Goal: Communication & Community: Answer question/provide support

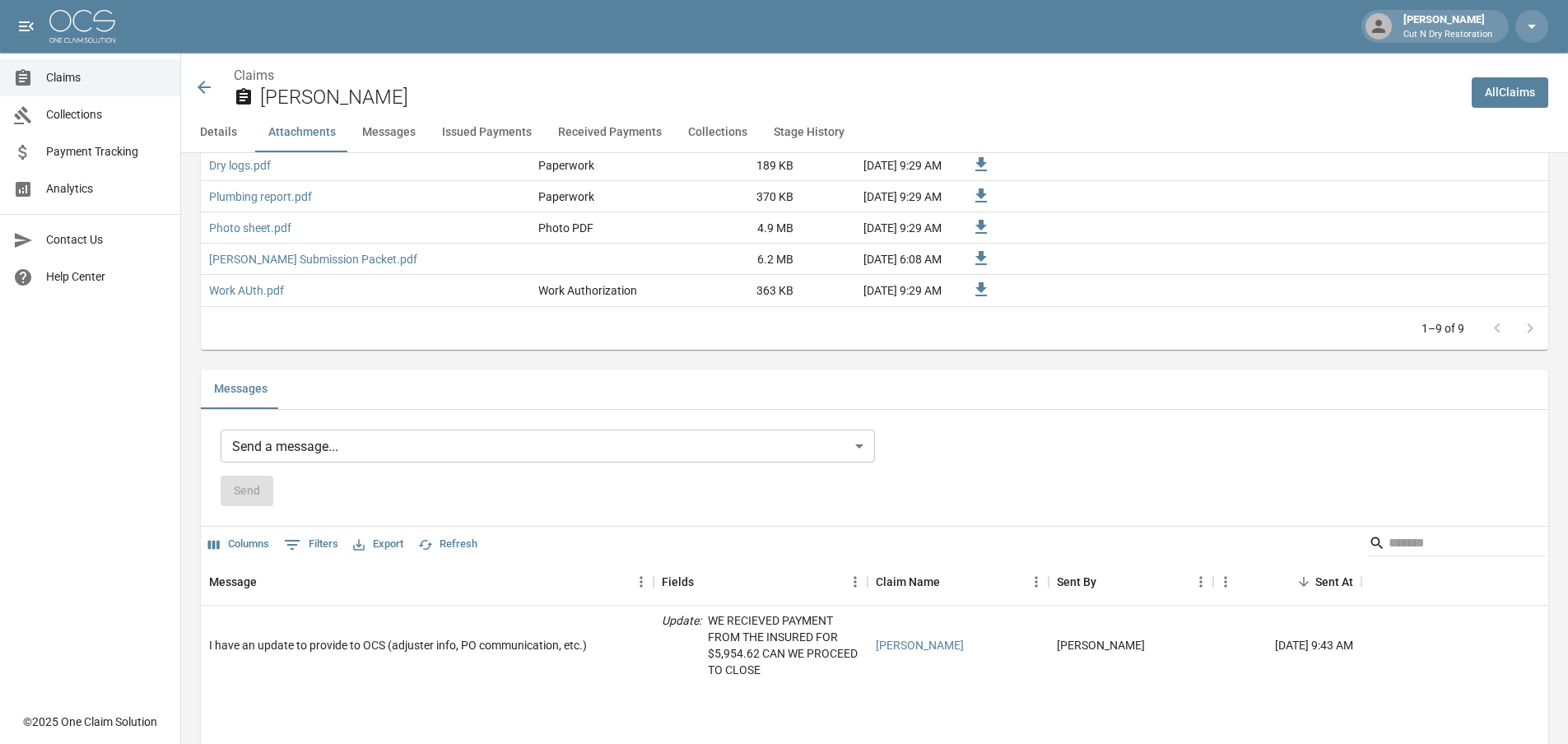
scroll to position [1234, 0]
click at [87, 155] on span "Payment Tracking" at bounding box center [107, 152] width 121 height 17
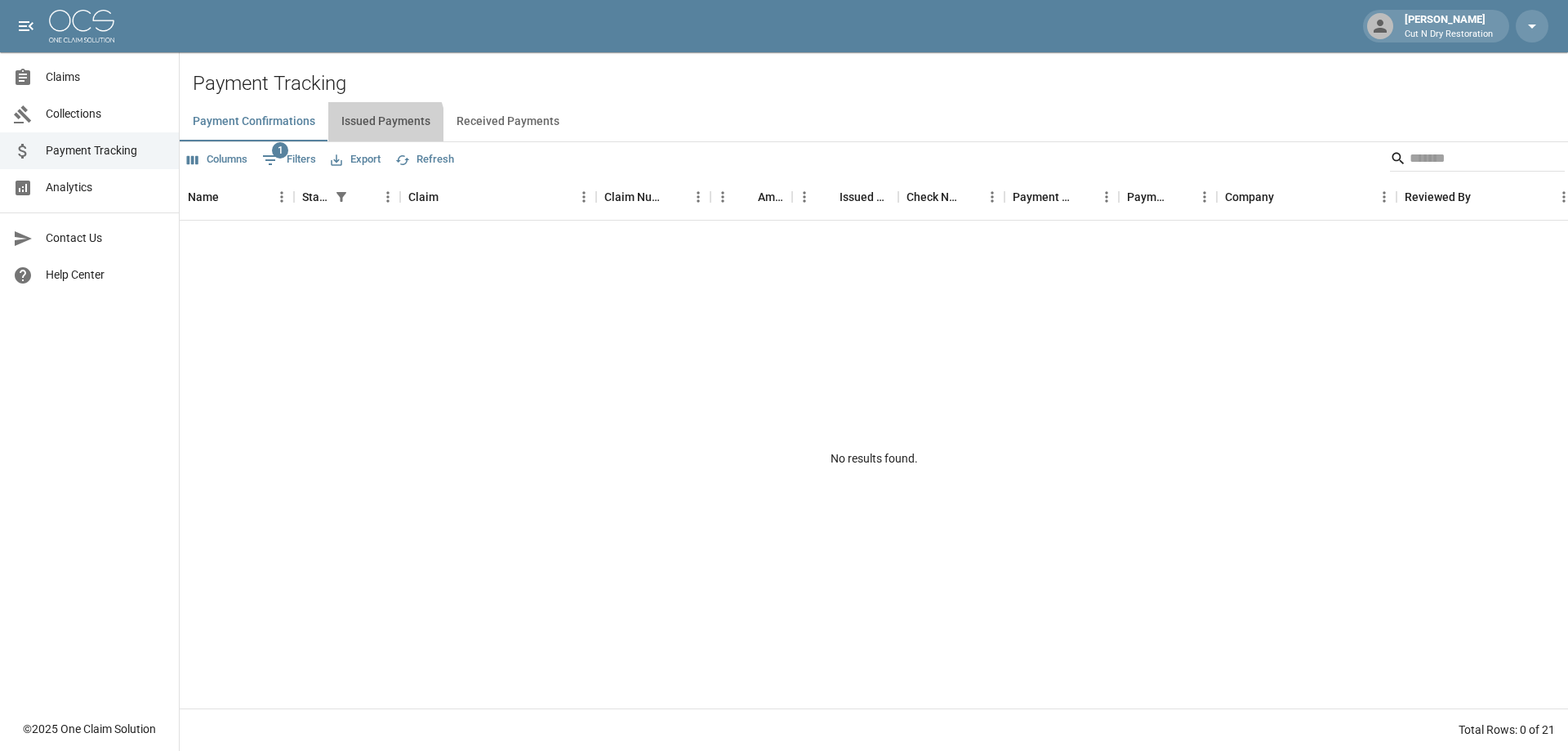
click at [369, 127] on button "Issued Payments" at bounding box center [386, 122] width 115 height 40
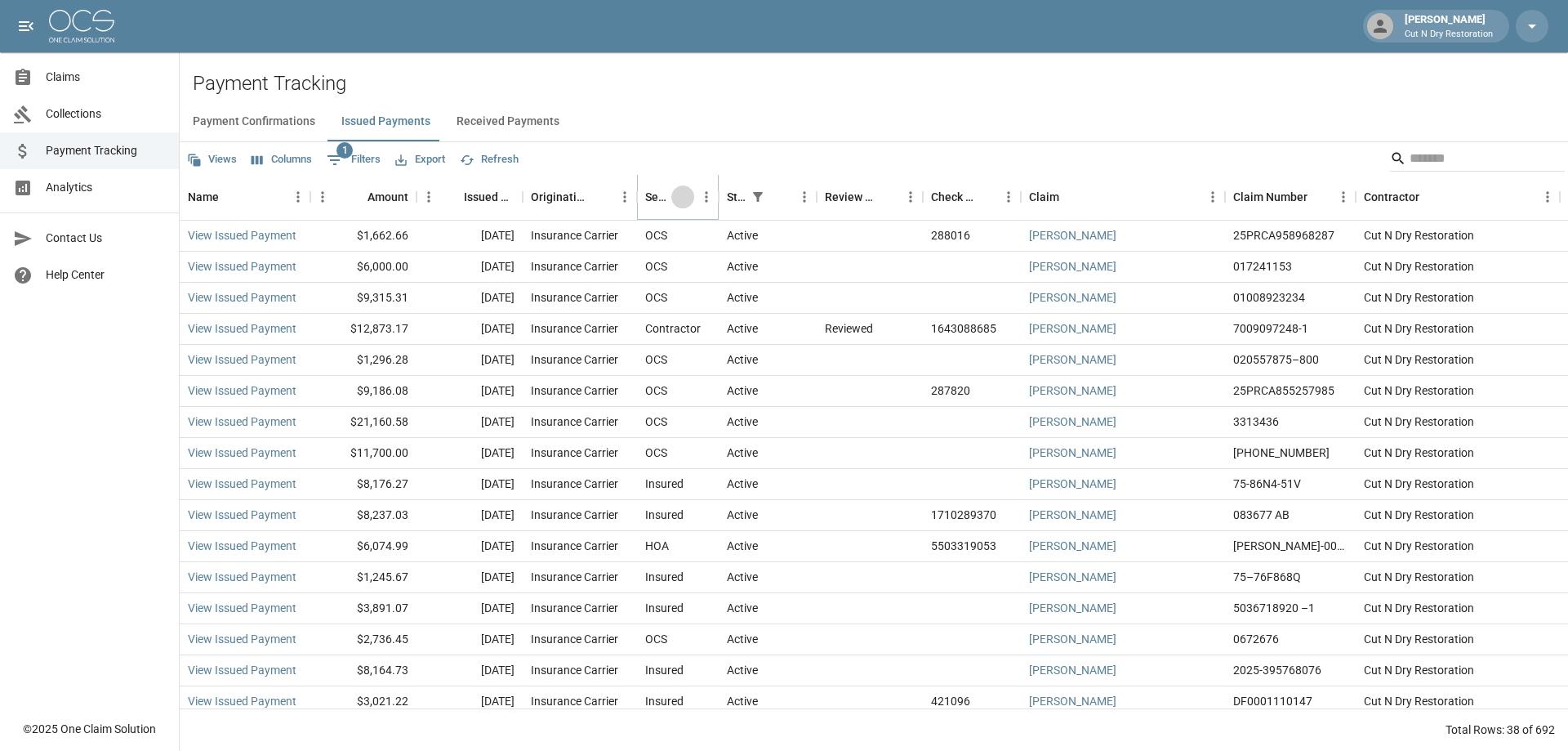
click at [678, 198] on icon "Sort" at bounding box center [683, 197] width 9 height 9
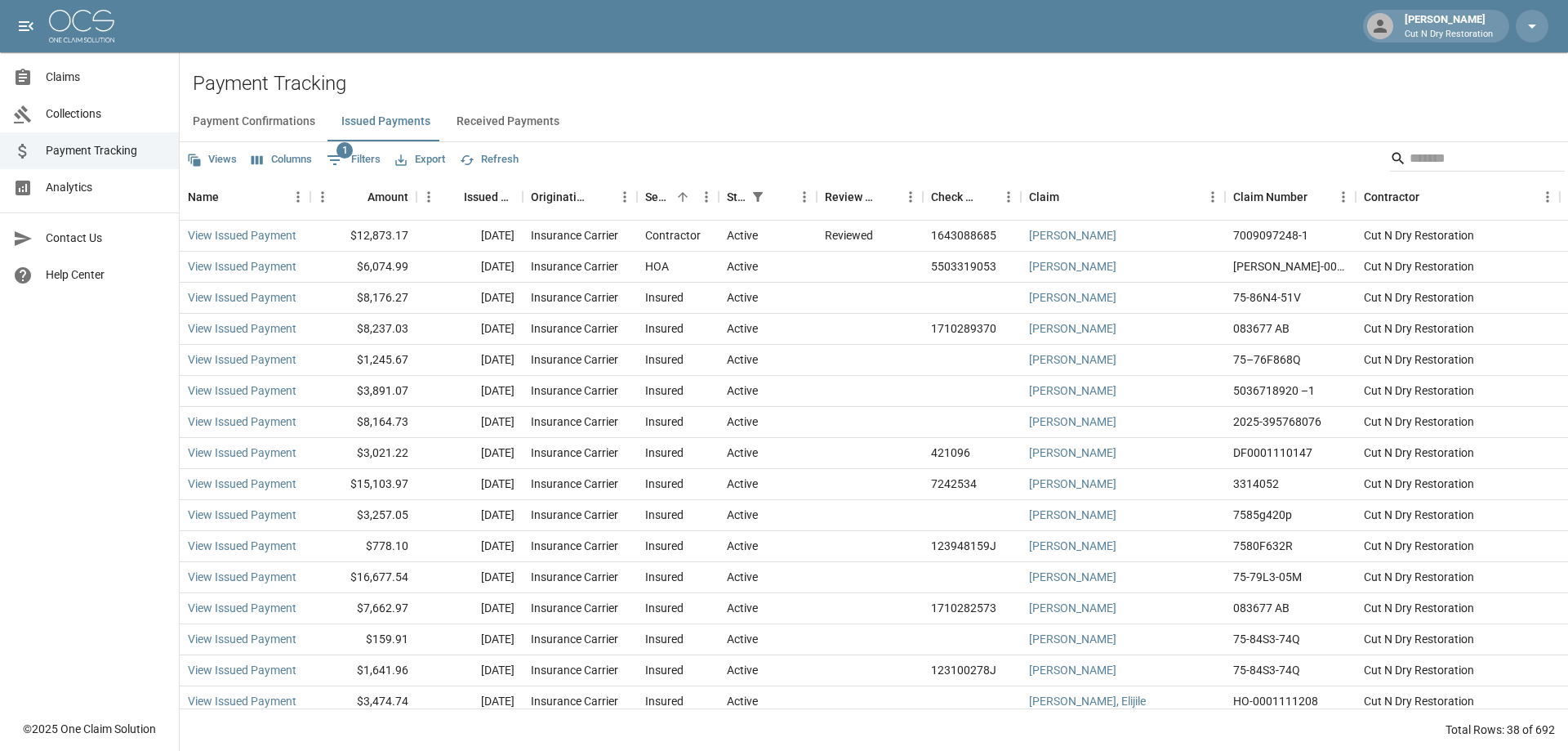
click at [430, 163] on button "Export" at bounding box center [420, 159] width 58 height 25
click at [455, 231] on li "Download as Excel" at bounding box center [459, 222] width 135 height 29
click at [1418, 155] on input "Search" at bounding box center [1474, 159] width 131 height 26
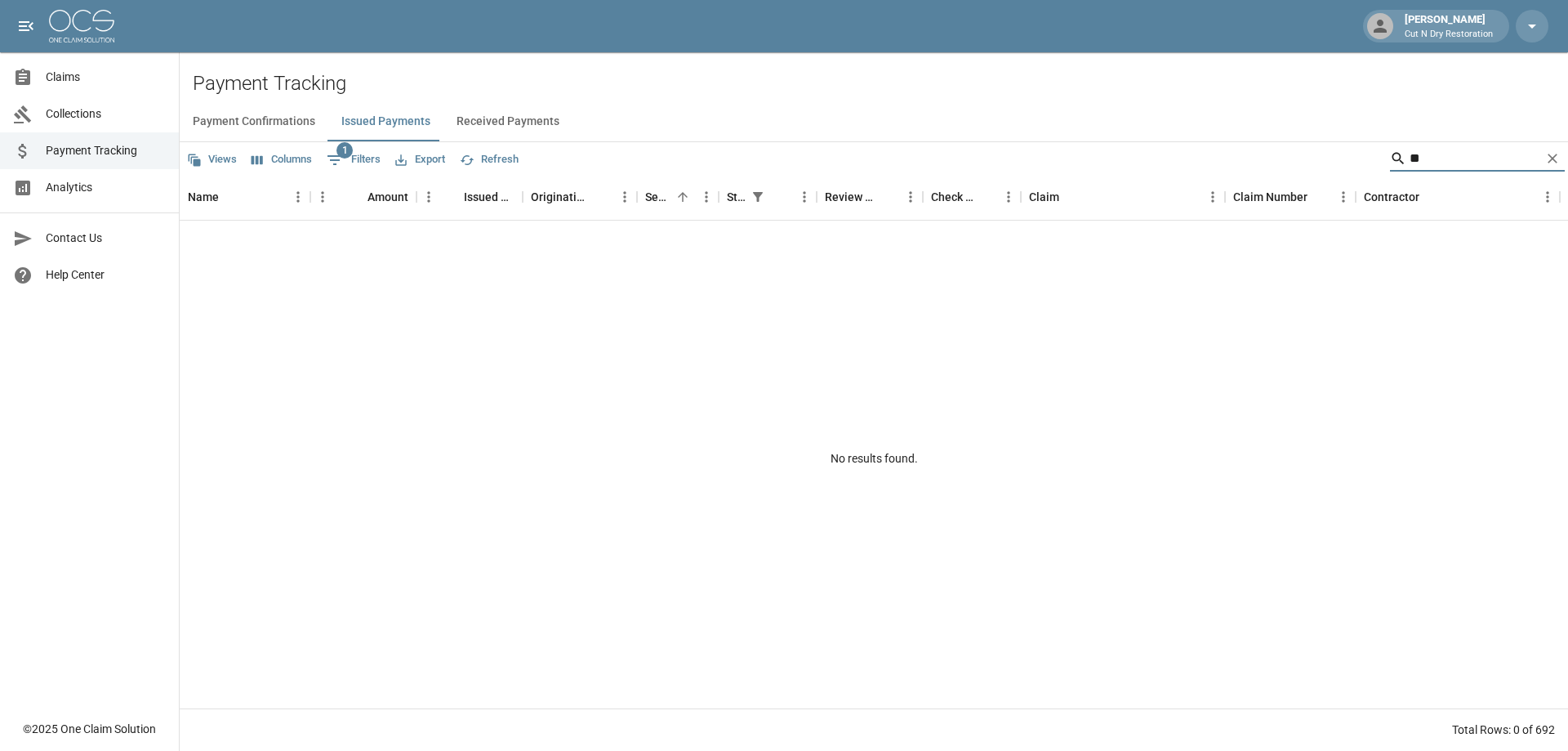
type input "*"
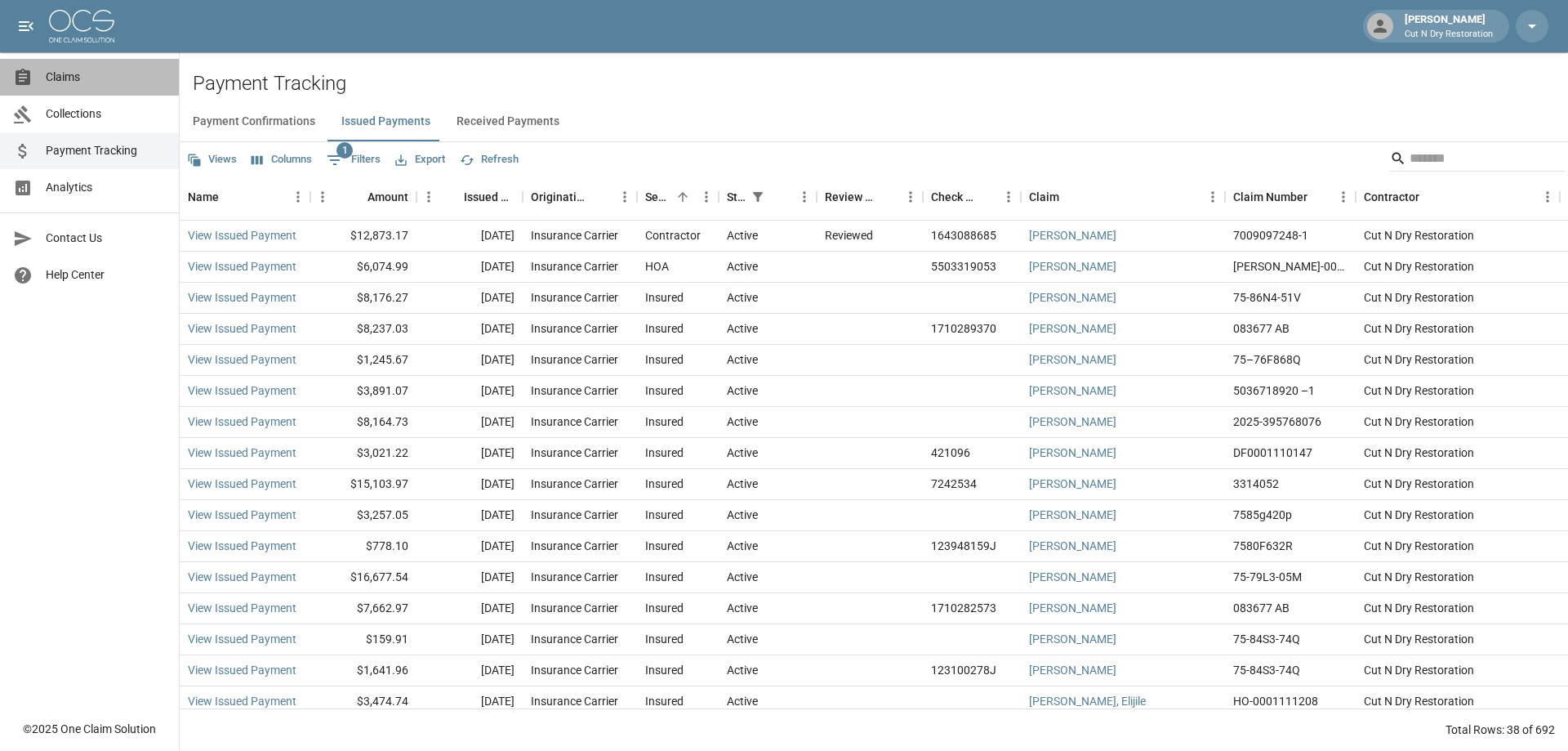
click at [55, 80] on span "Claims" at bounding box center [106, 77] width 120 height 17
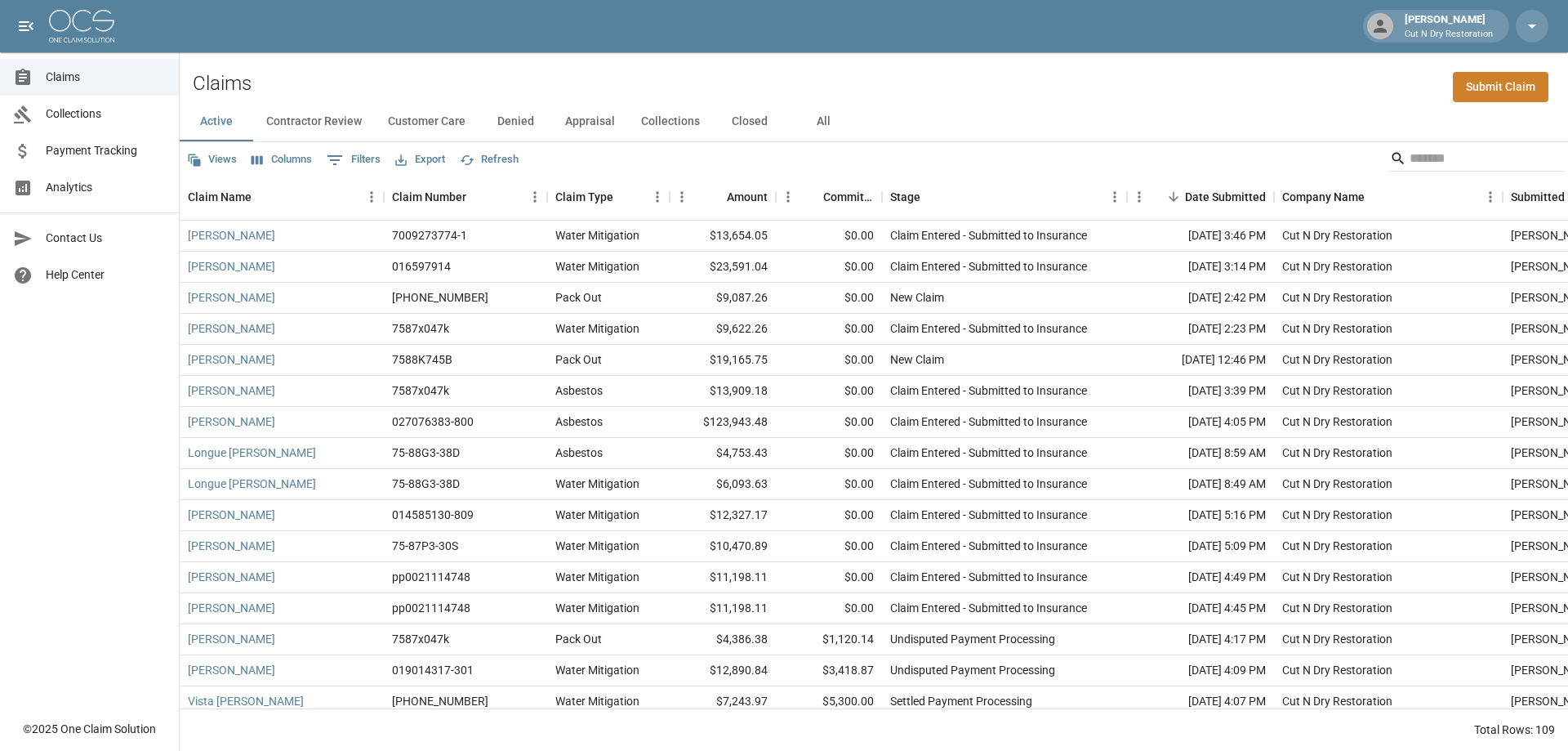
click at [820, 127] on button "All" at bounding box center [823, 122] width 73 height 40
click at [1442, 164] on input "Search" at bounding box center [1474, 159] width 131 height 26
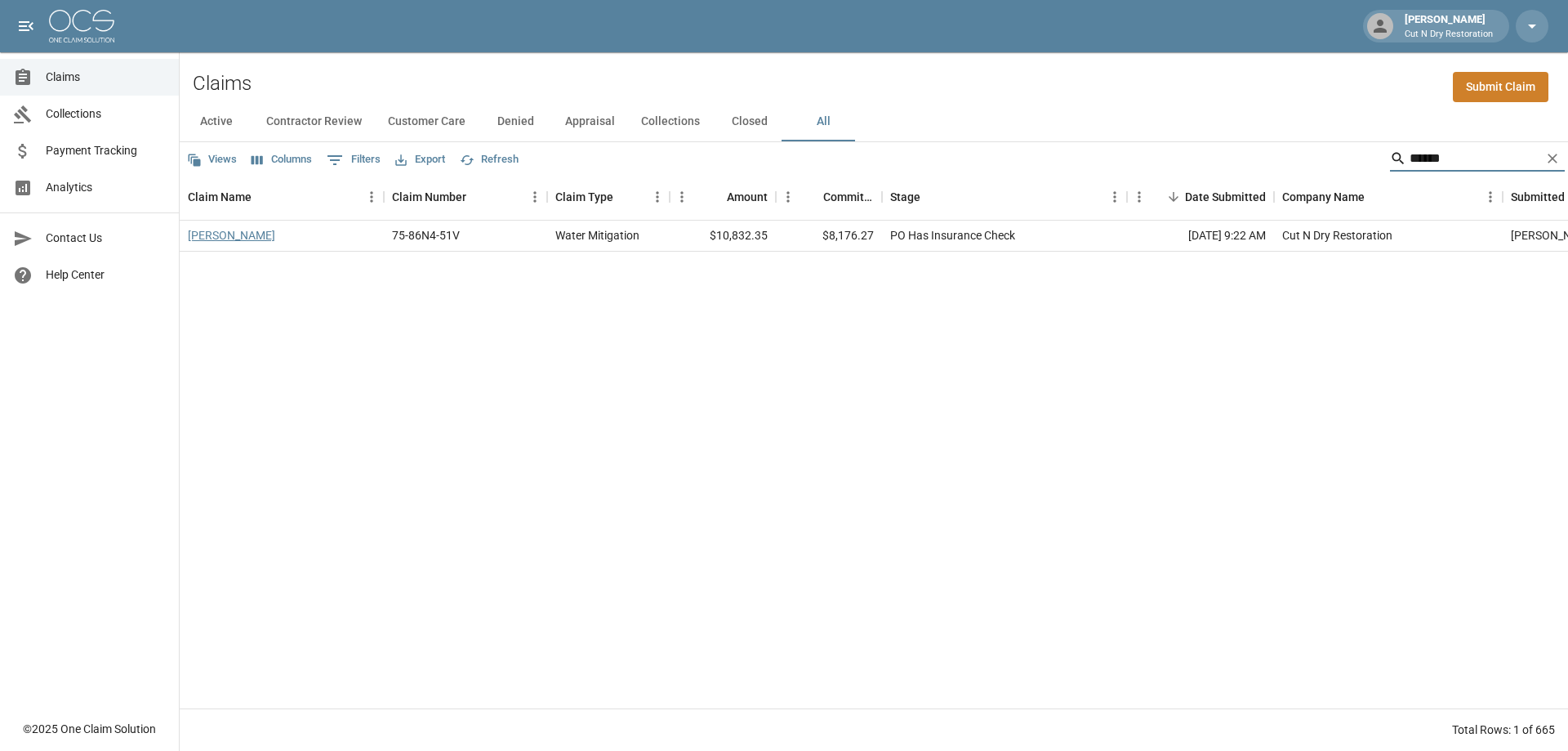
type input "******"
click at [234, 239] on link "[PERSON_NAME]" at bounding box center [231, 234] width 87 height 16
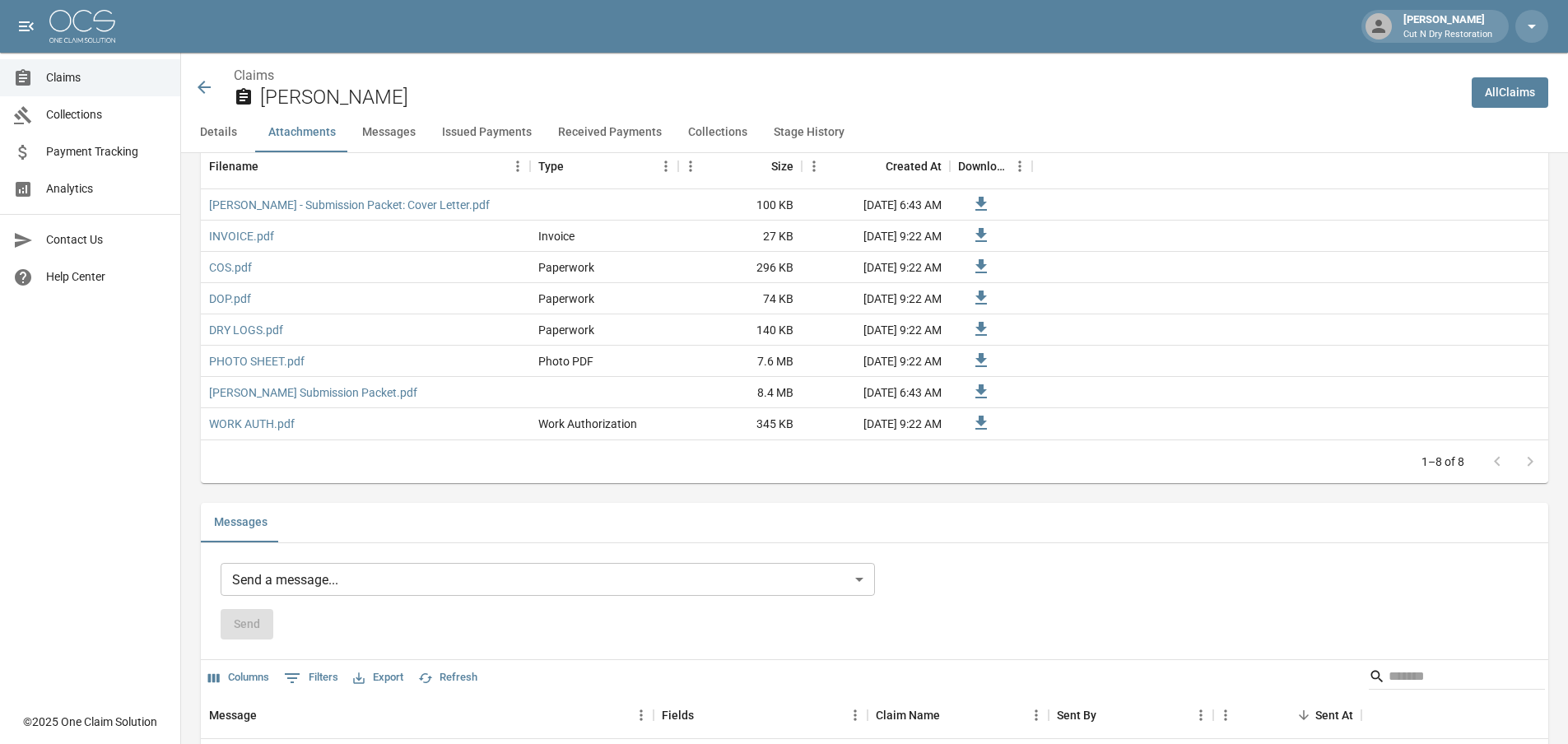
scroll to position [1316, 0]
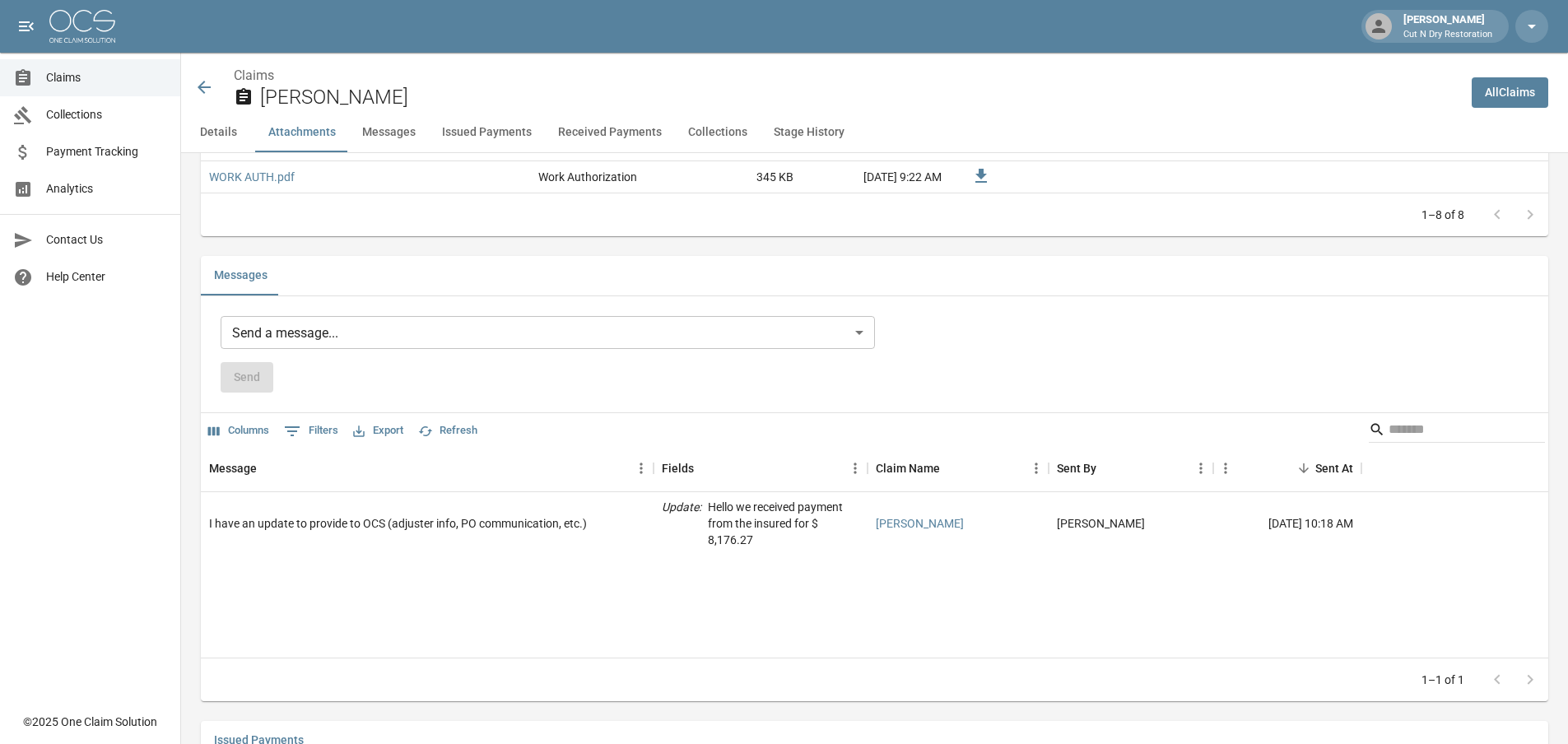
click at [201, 84] on icon at bounding box center [204, 87] width 13 height 13
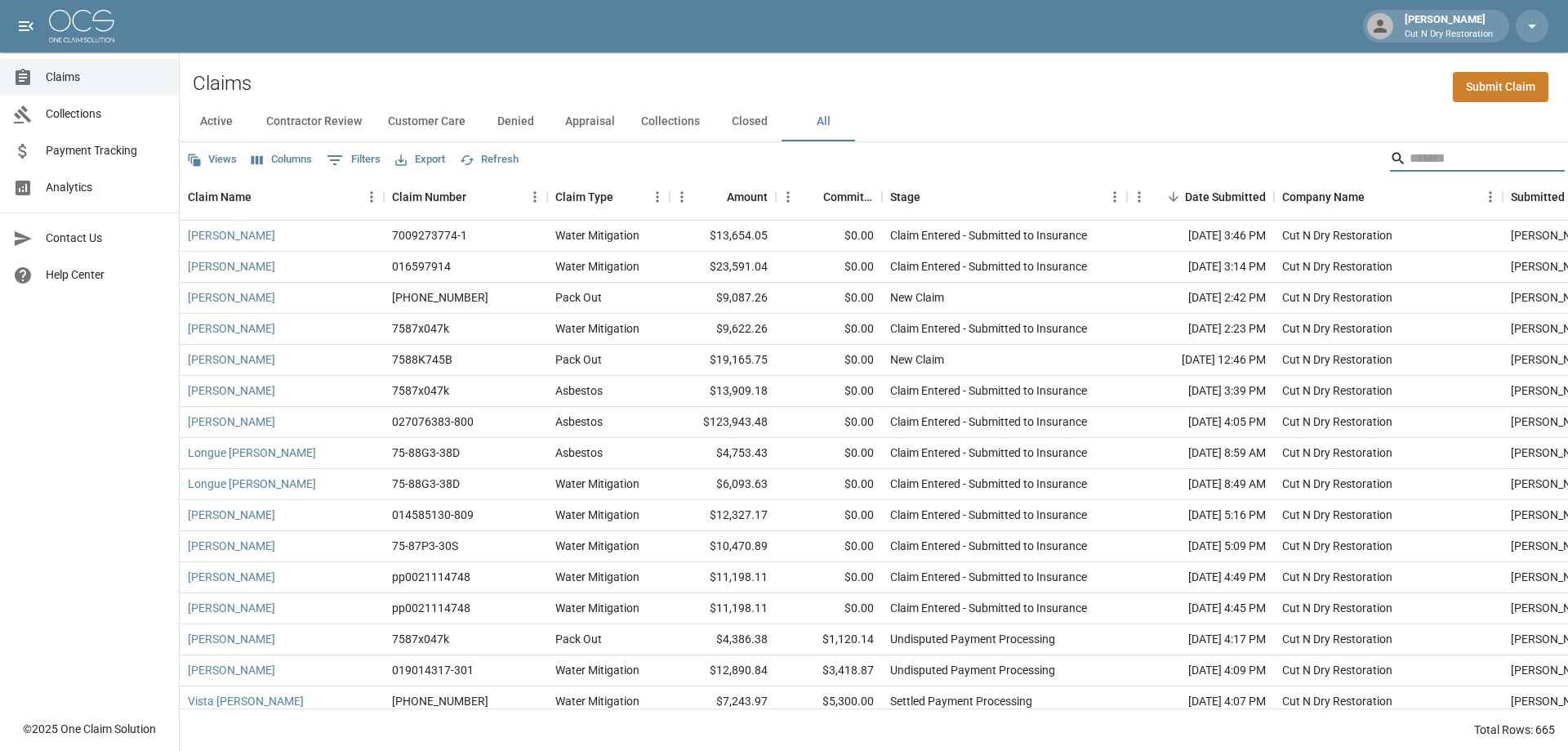
click at [1491, 152] on input "Search" at bounding box center [1474, 159] width 131 height 26
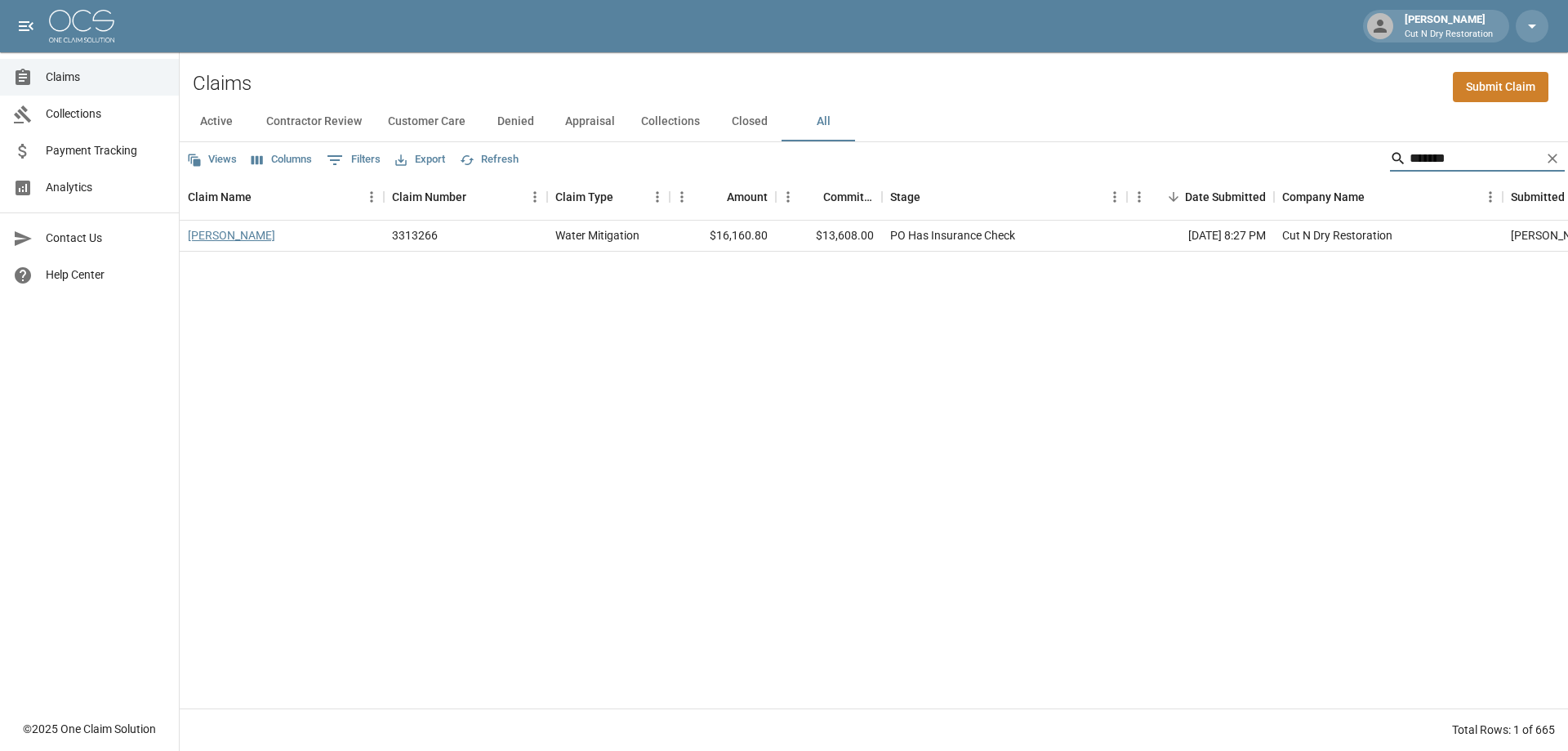
type input "*******"
click at [245, 237] on link "[PERSON_NAME]" at bounding box center [231, 234] width 87 height 16
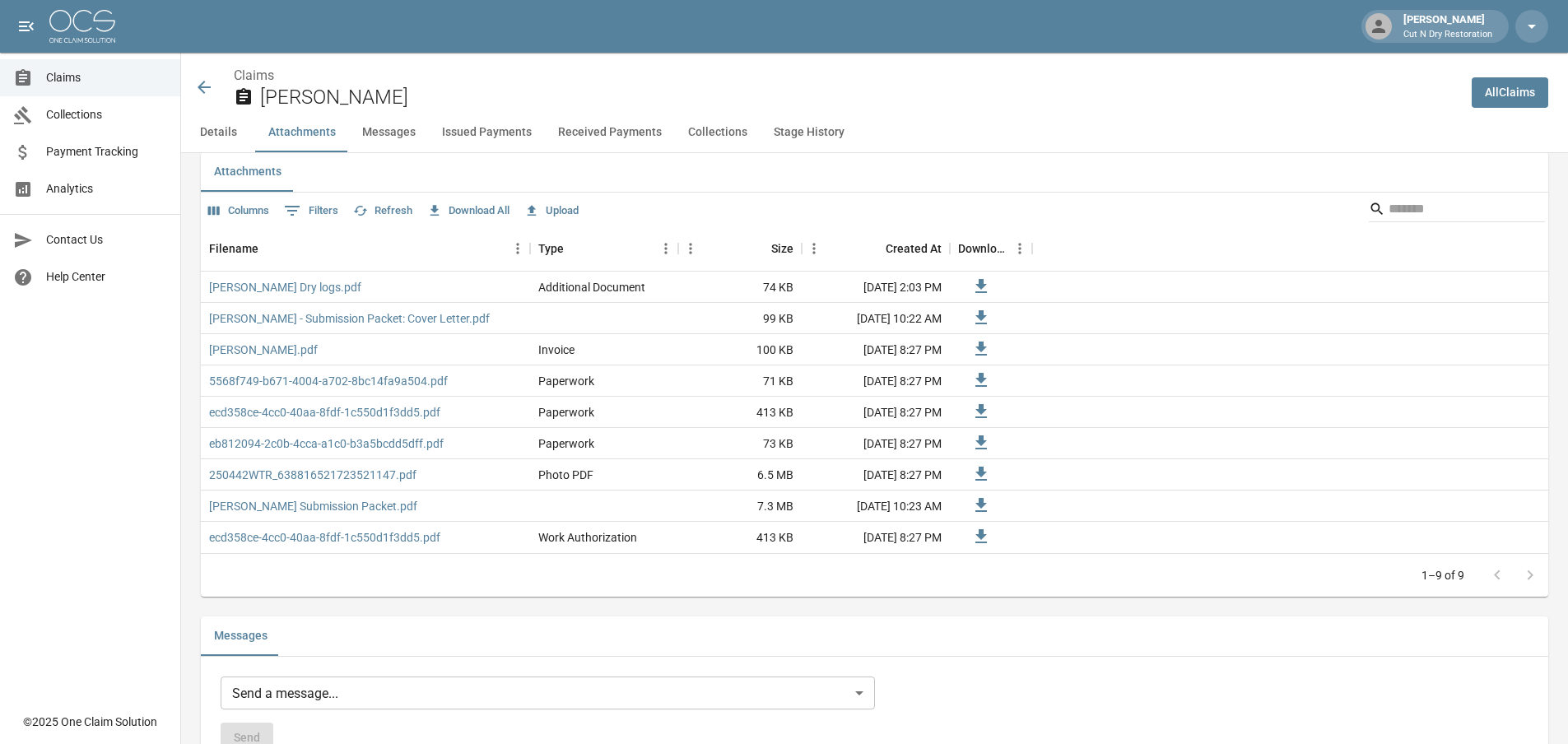
scroll to position [1234, 0]
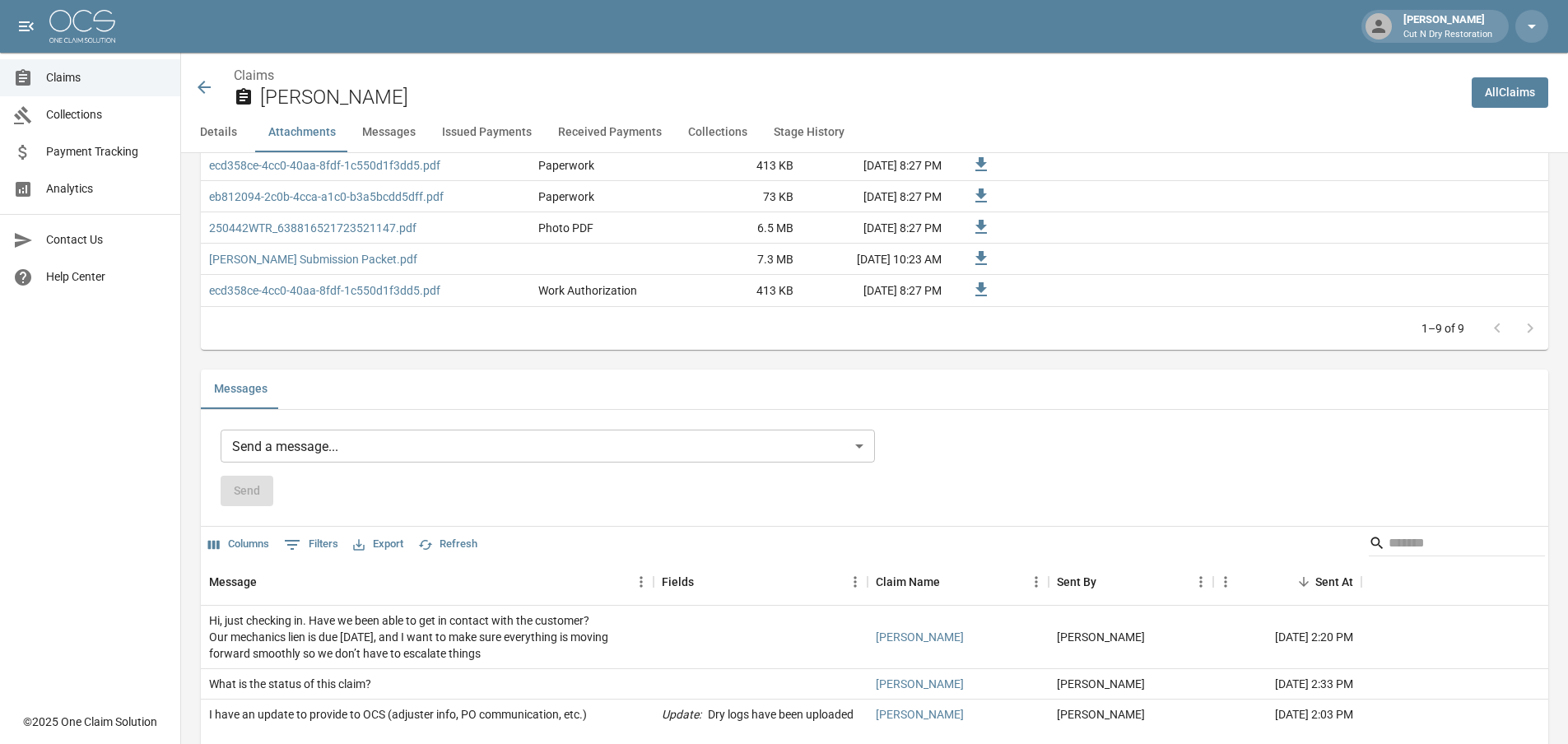
click at [440, 445] on body "[PERSON_NAME] Cut N Dry Restoration Claims Collections Payment Tracking Analyti…" at bounding box center [784, 582] width 1568 height 3632
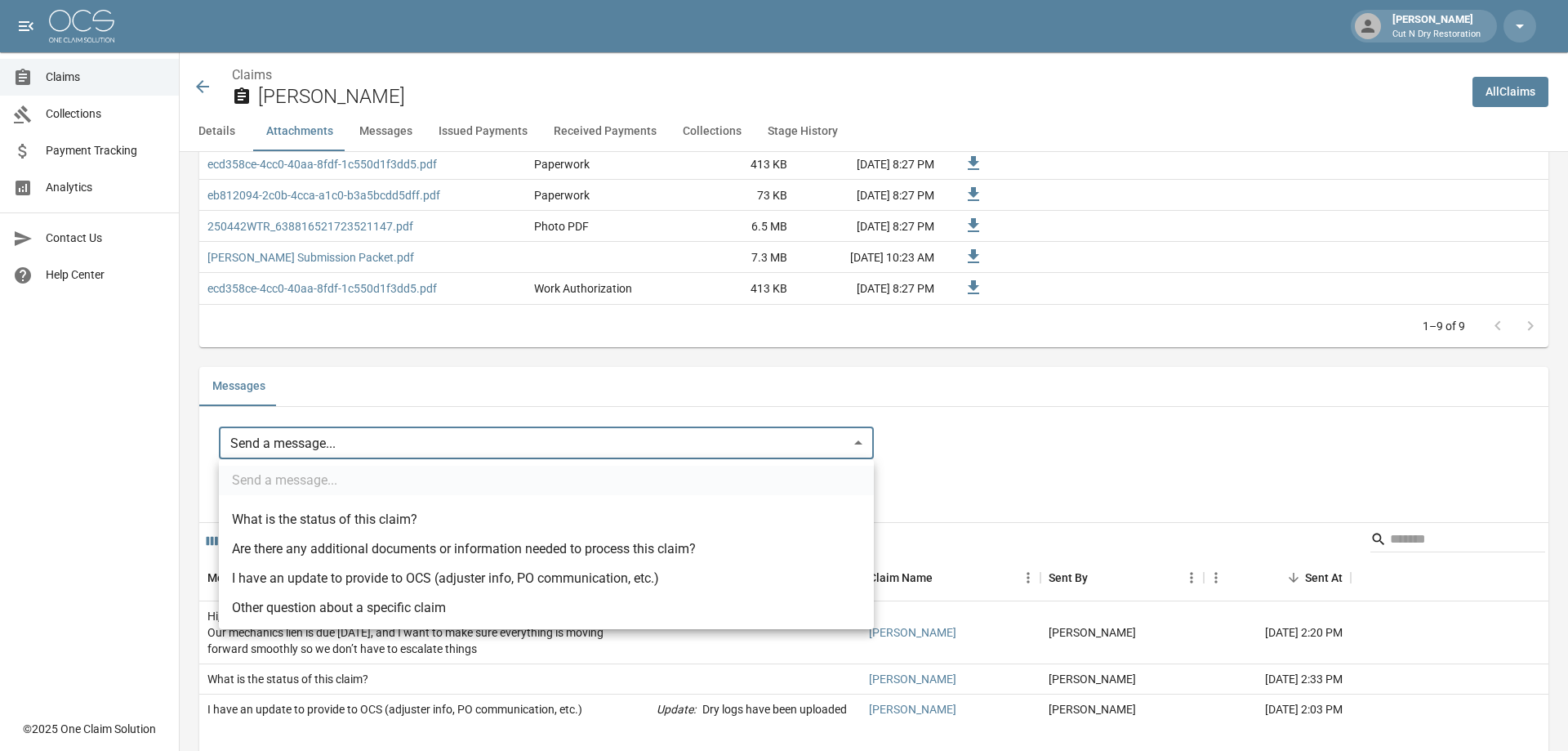
drag, startPoint x: 442, startPoint y: 516, endPoint x: 451, endPoint y: 577, distance: 61.7
click at [451, 577] on ul "Send a message... What is the status of this claim? Are there any additional do…" at bounding box center [546, 544] width 655 height 170
click at [451, 577] on li "I have an update to provide to OCS (adjuster info, PO communication, etc.)" at bounding box center [546, 578] width 655 height 29
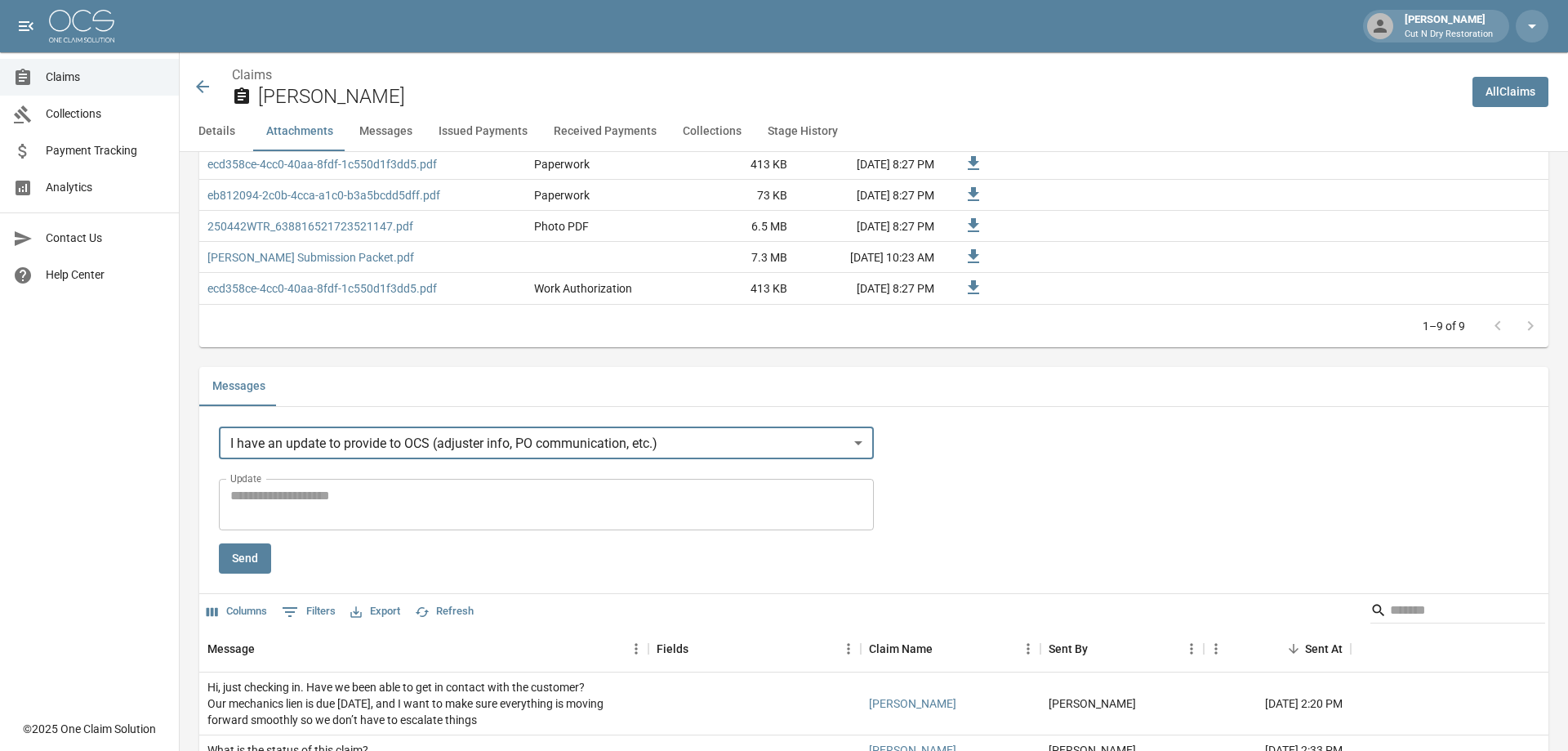
type input "**********"
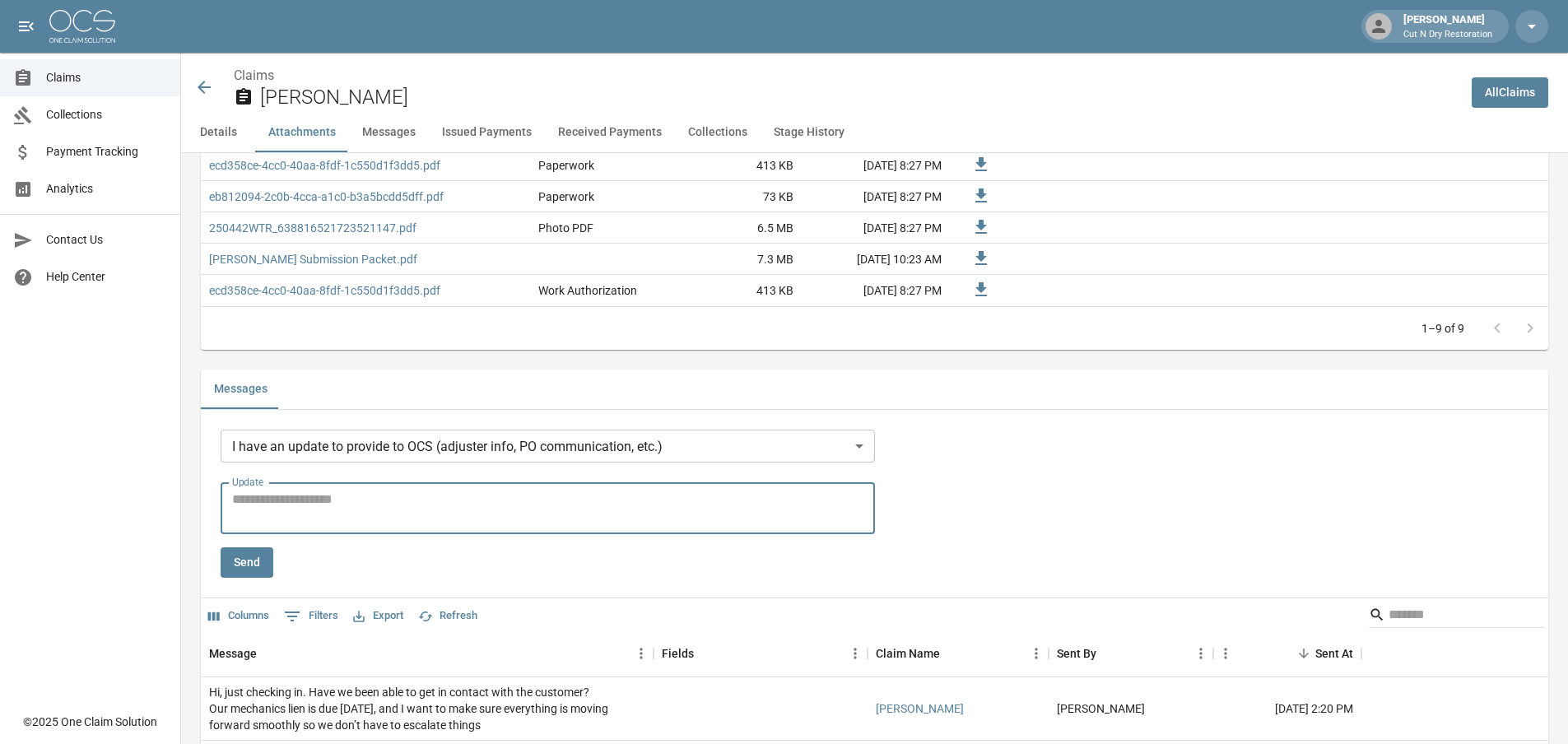
click at [396, 509] on textarea "Update" at bounding box center [548, 509] width 631 height 38
type textarea "**********"
click at [228, 570] on button "Send" at bounding box center [247, 562] width 53 height 30
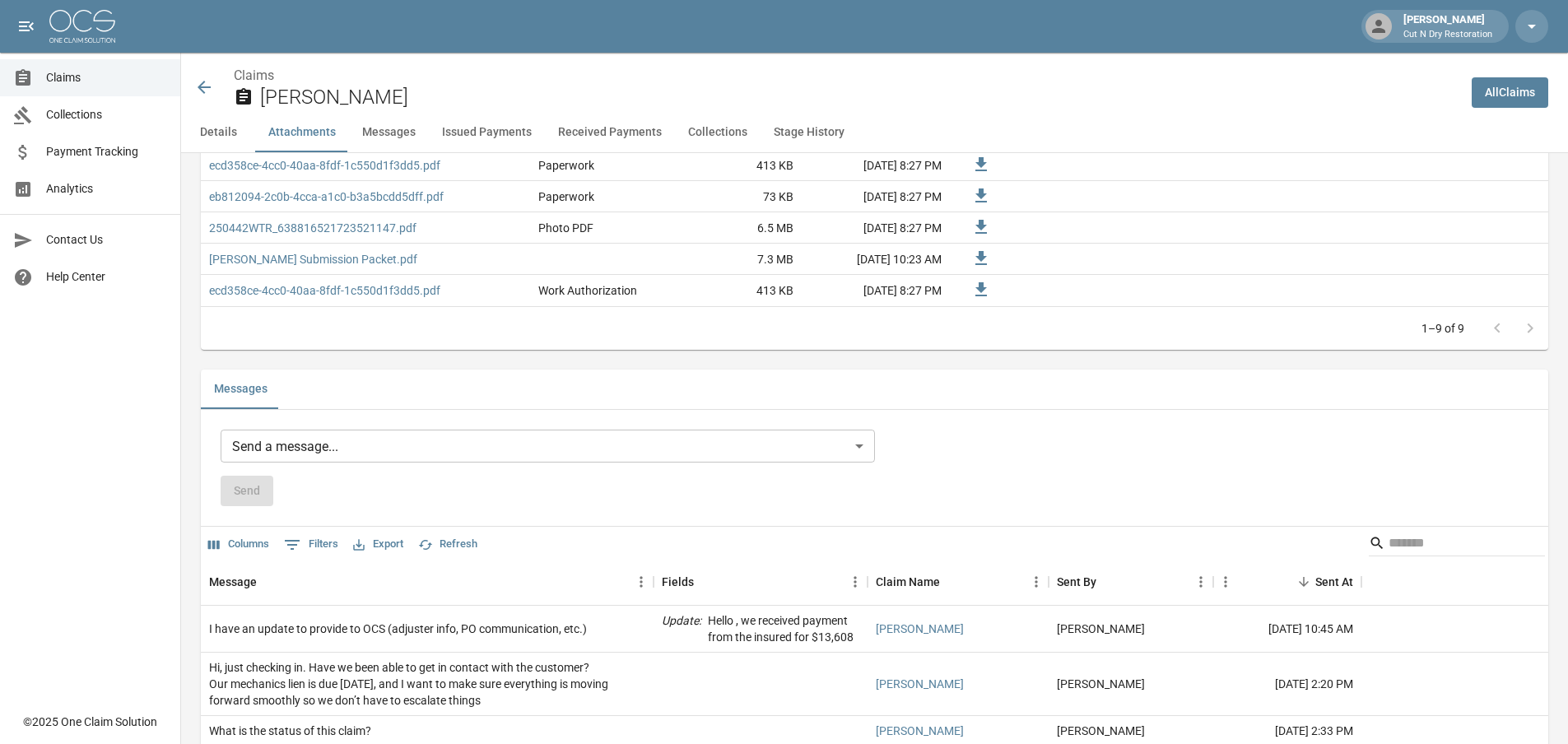
click at [878, 342] on div "1–9 of 9" at bounding box center [874, 328] width 1347 height 44
click at [872, 353] on div "Details Claim Information Name [PERSON_NAME] Claim Number 3313266 Claim Type Wa…" at bounding box center [865, 651] width 1367 height 3465
click at [1017, 389] on div "Messages" at bounding box center [874, 390] width 1347 height 40
click at [208, 84] on icon at bounding box center [204, 87] width 20 height 20
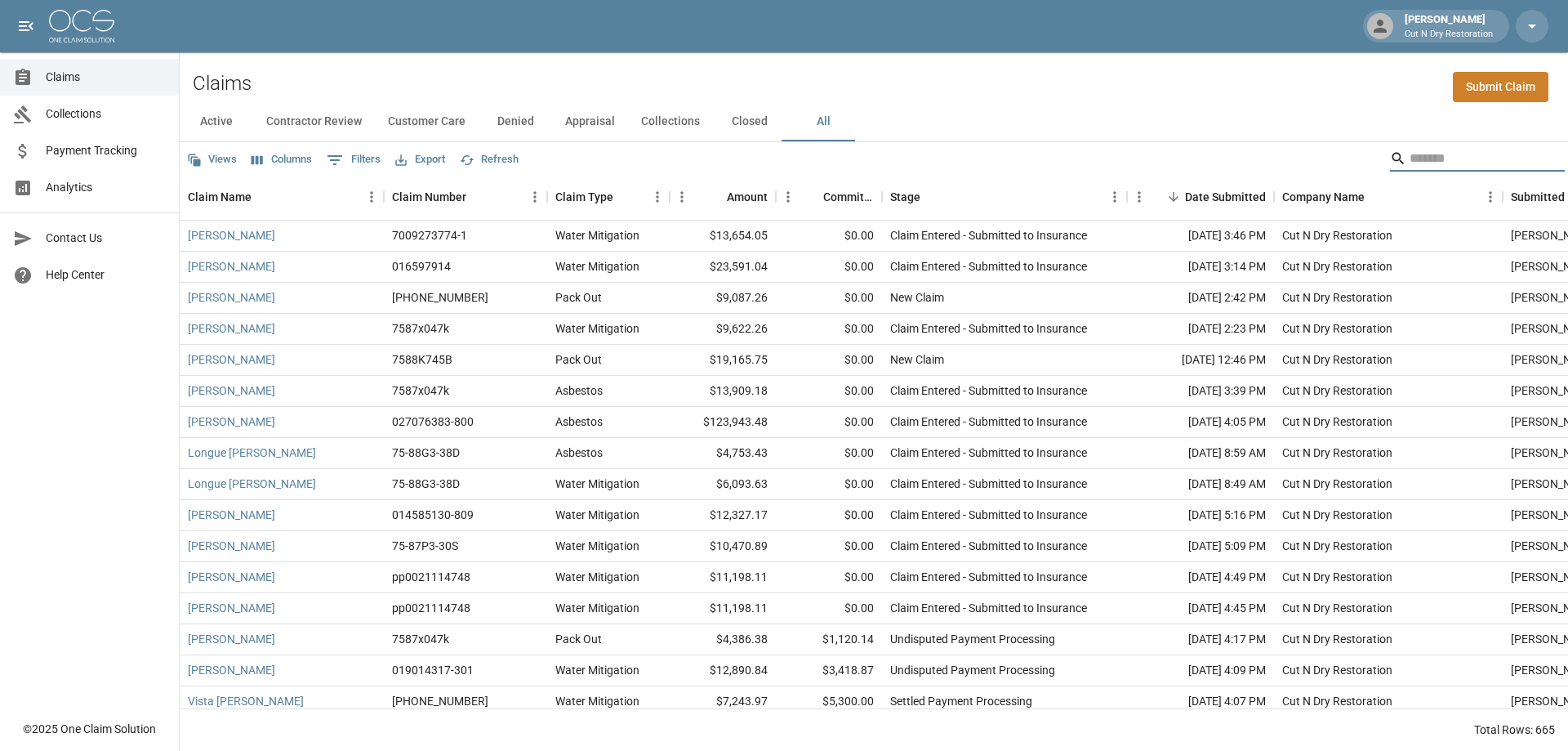
click at [1446, 162] on input "Search" at bounding box center [1474, 159] width 131 height 26
click at [1436, 161] on input "Search" at bounding box center [1474, 159] width 131 height 26
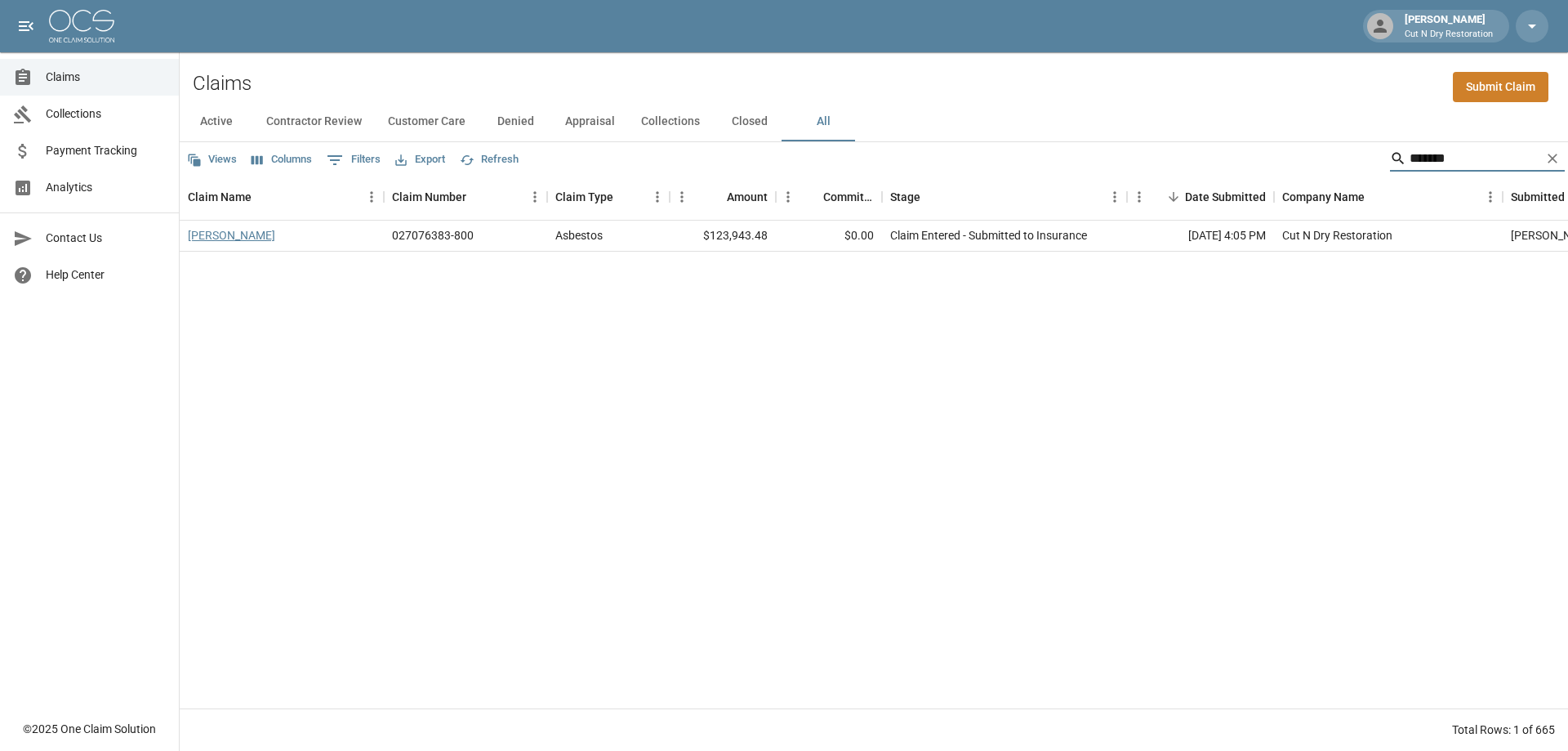
type input "*******"
click at [205, 241] on link "[PERSON_NAME]" at bounding box center [231, 234] width 87 height 16
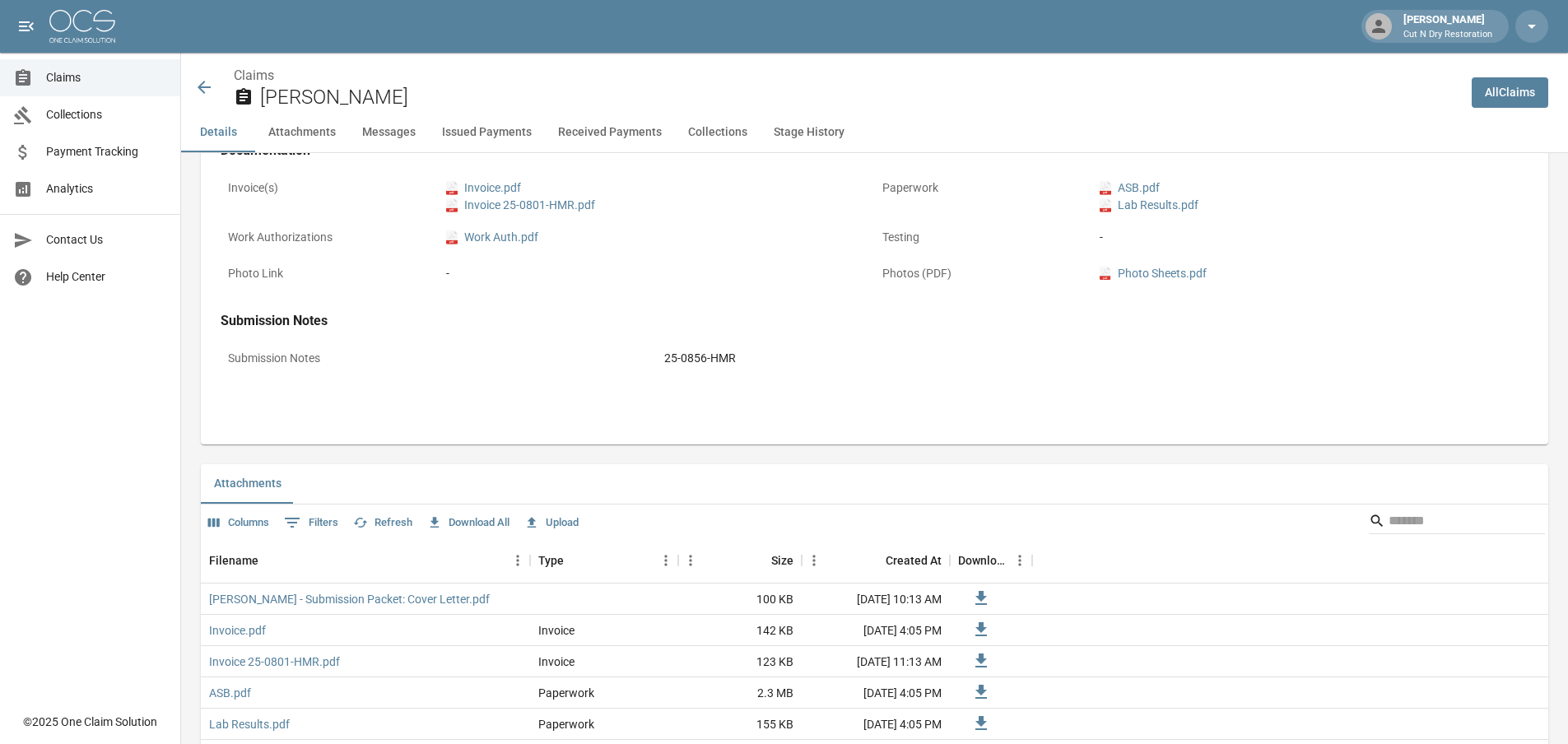
scroll to position [740, 0]
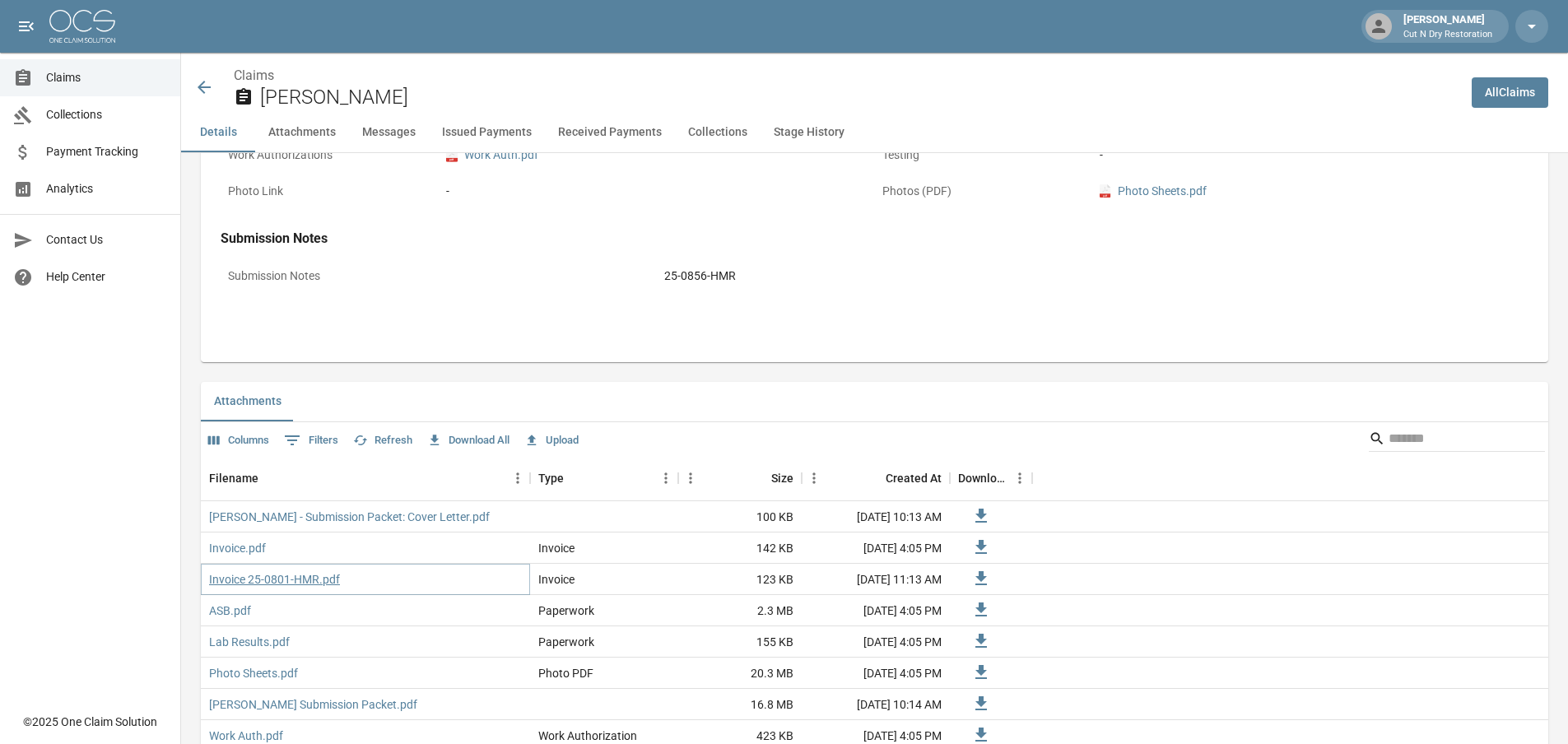
click at [318, 580] on link "Invoice 25-0801-HMR.pdf" at bounding box center [275, 578] width 131 height 16
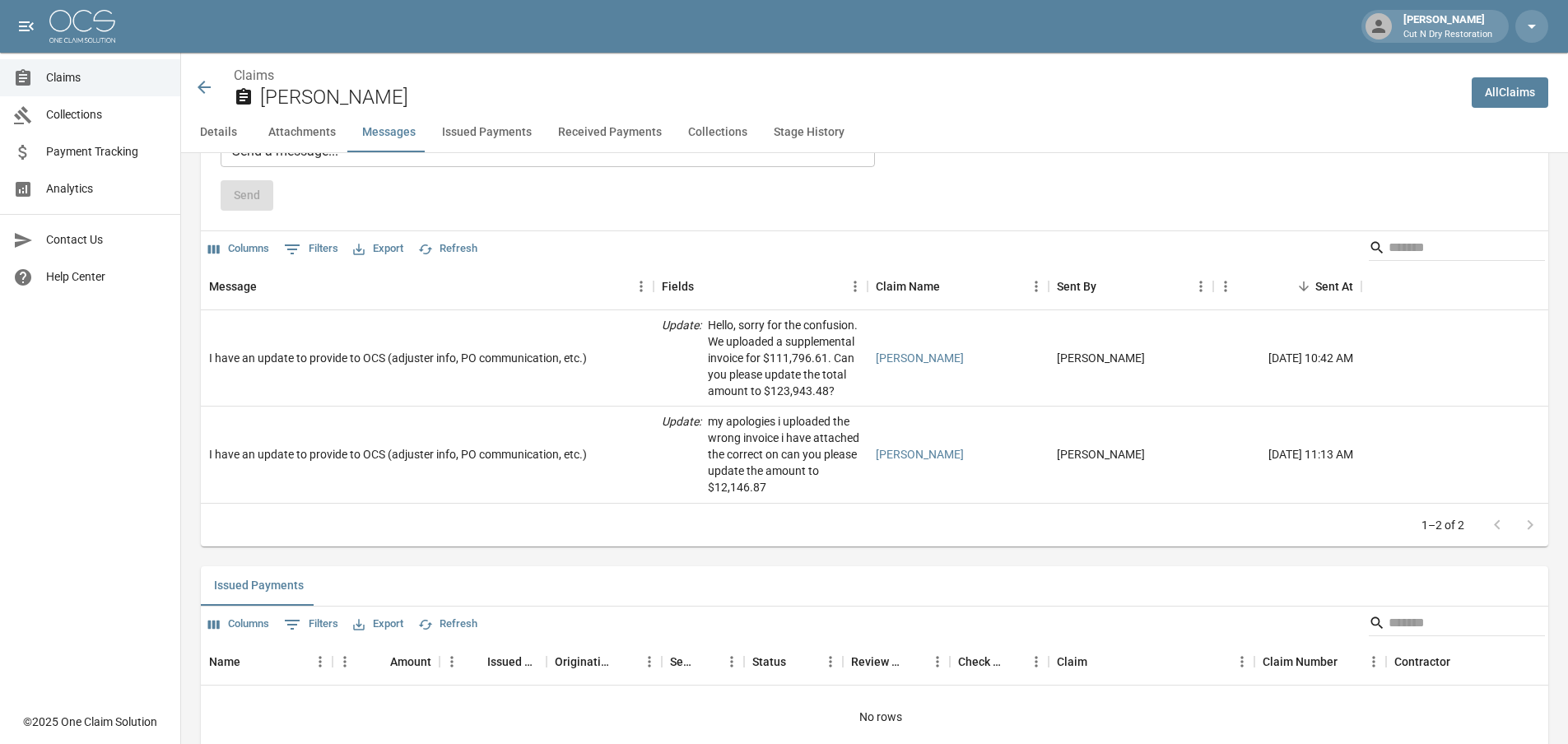
scroll to position [1563, 0]
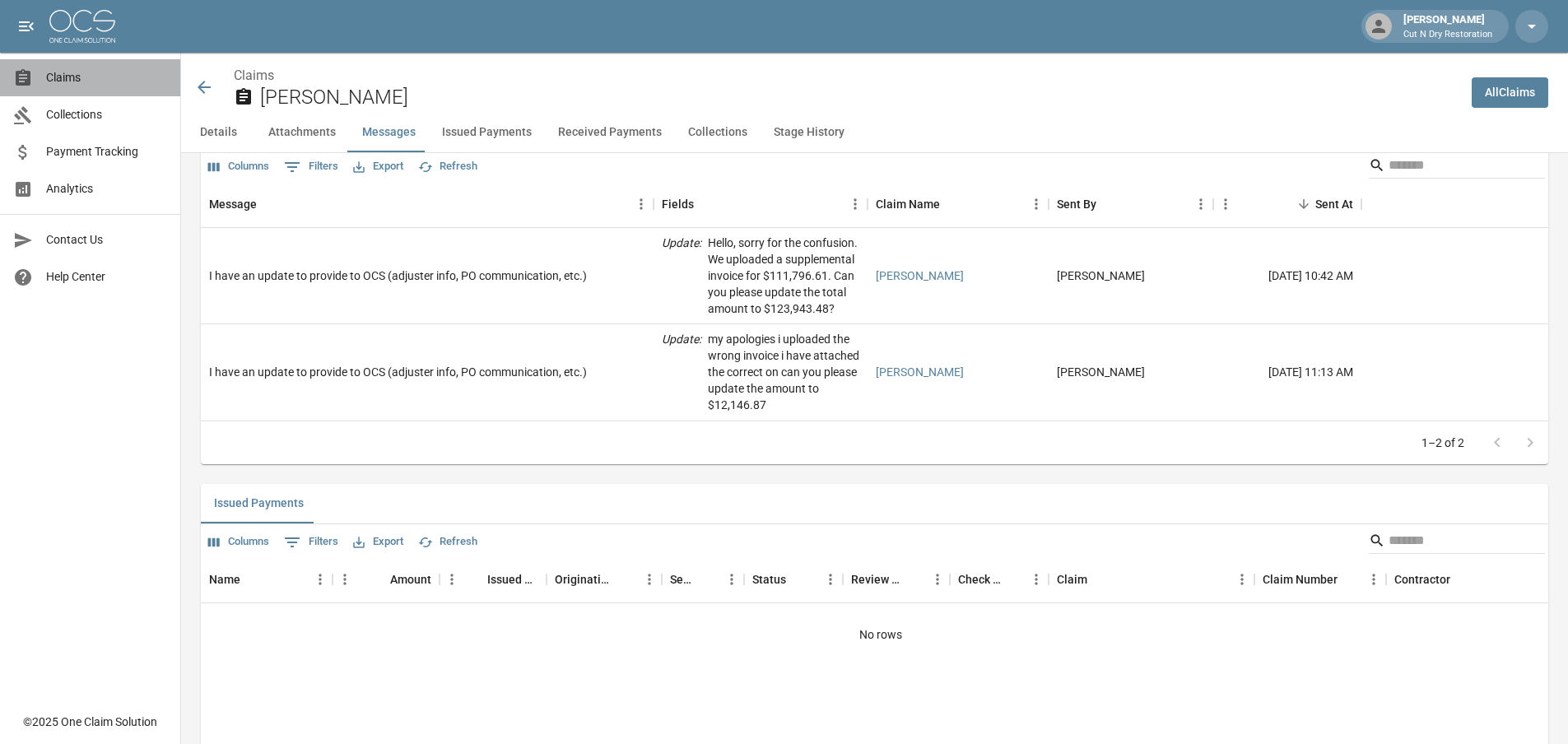
click at [78, 80] on span "Claims" at bounding box center [107, 78] width 121 height 17
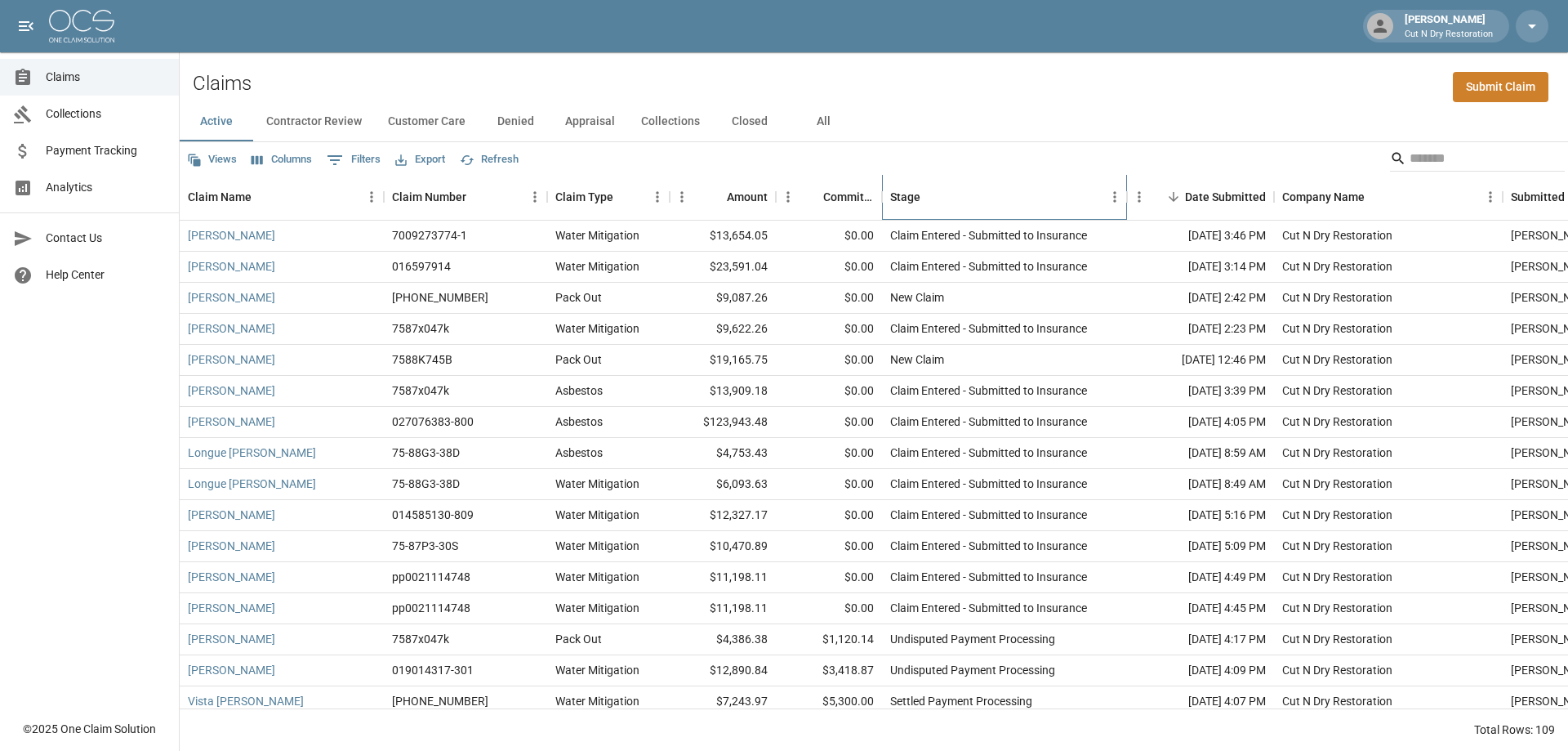
click at [1006, 200] on div "Stage" at bounding box center [996, 197] width 213 height 46
